Goal: Ask a question

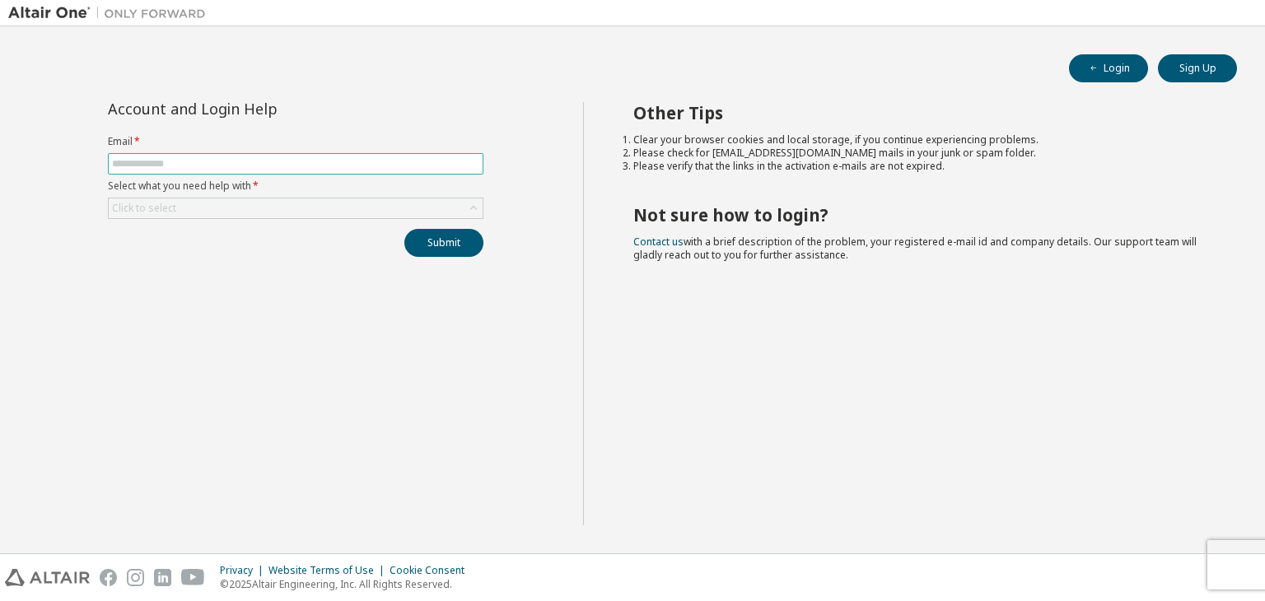
click at [217, 161] on input "text" at bounding box center [295, 163] width 367 height 13
type input "**********"
click at [225, 203] on div "Click to select" at bounding box center [296, 208] width 374 height 20
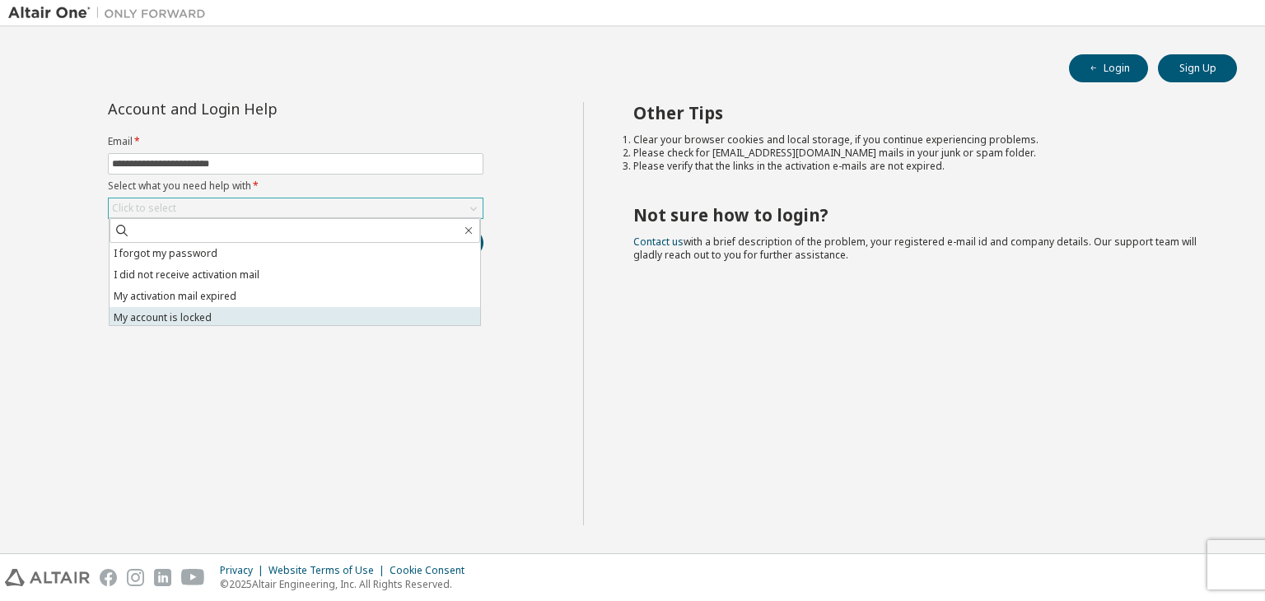
scroll to position [46, 0]
click at [250, 310] on li "I don't know but can't login" at bounding box center [295, 314] width 371 height 21
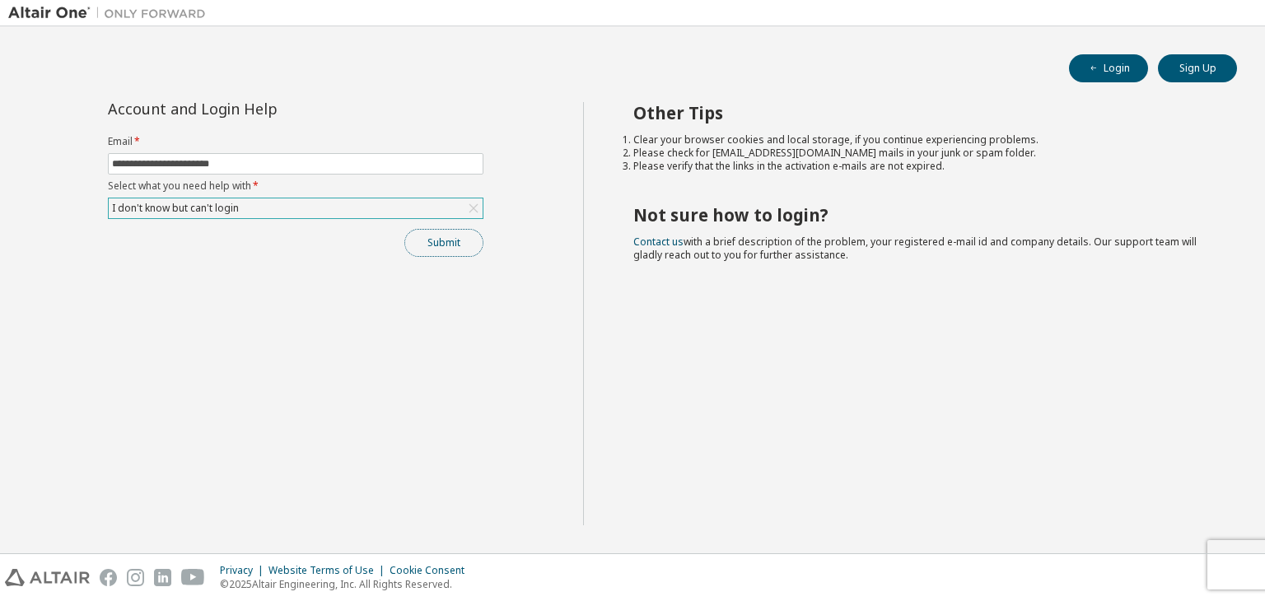
click at [433, 245] on button "Submit" at bounding box center [443, 243] width 79 height 28
click at [455, 240] on button "Submit" at bounding box center [443, 243] width 79 height 28
click at [469, 247] on button "Submit" at bounding box center [443, 243] width 79 height 28
